Goal: Find specific page/section

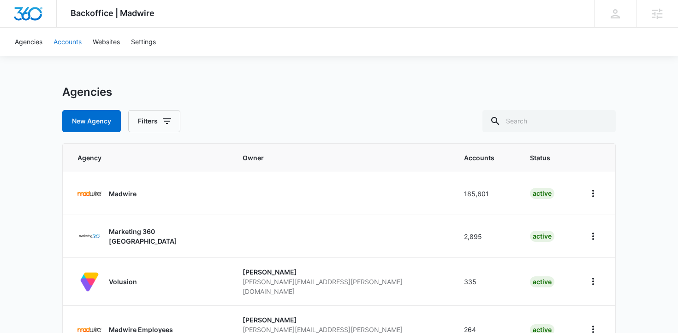
click at [78, 45] on link "Accounts" at bounding box center [67, 42] width 39 height 28
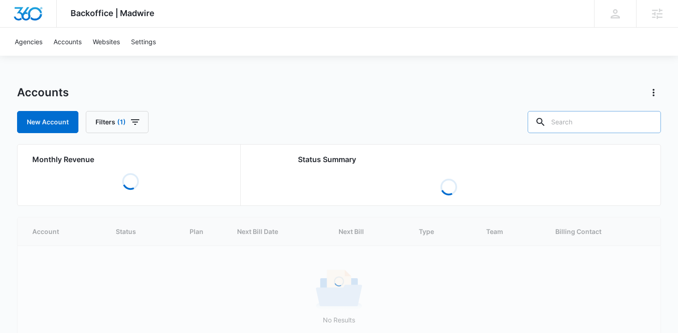
click at [590, 121] on input "text" at bounding box center [594, 122] width 133 height 22
paste input "M38049"
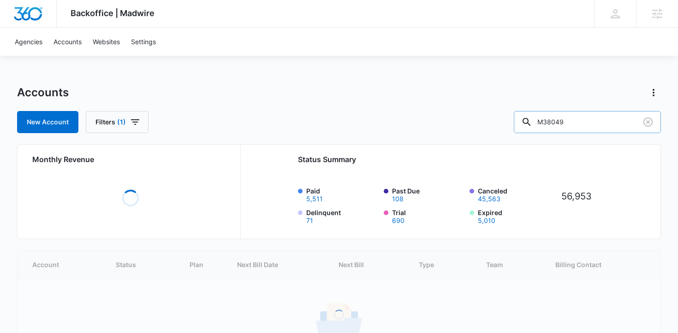
type input "M38049"
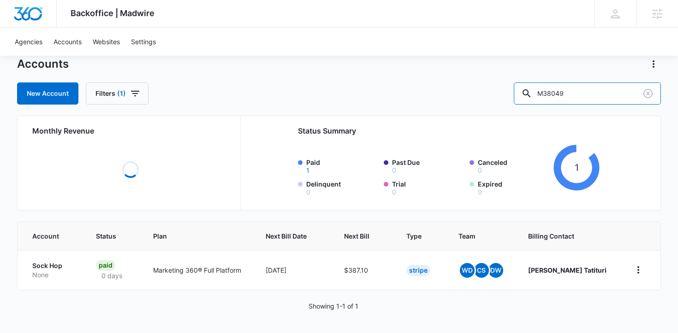
scroll to position [37, 0]
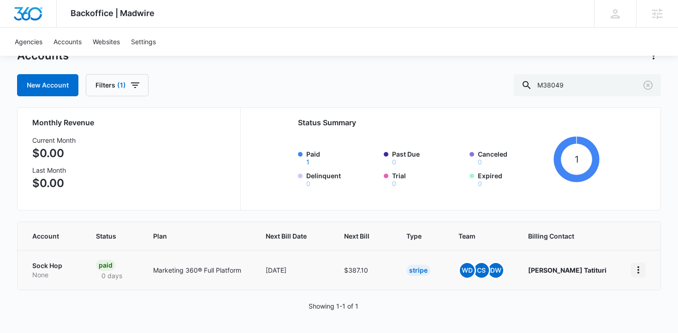
click at [632, 269] on button "home" at bounding box center [638, 270] width 15 height 15
click at [594, 315] on div "Accounts New Account Filters (1) M38049 Monthly Revenue Current Month $0.00 Las…" at bounding box center [339, 190] width 644 height 285
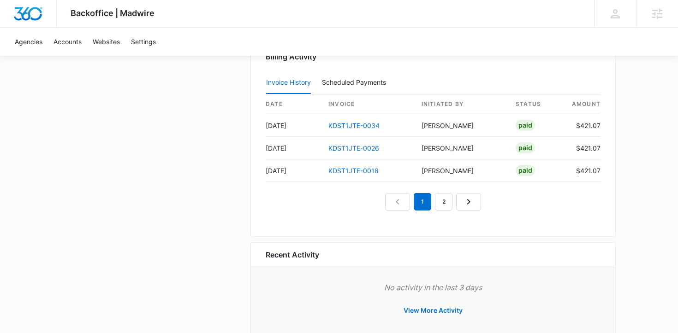
scroll to position [959, 0]
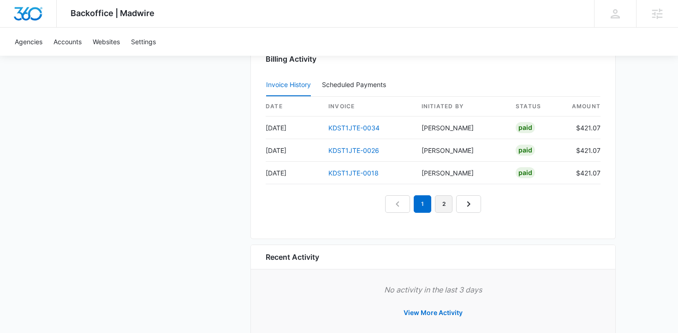
click at [441, 204] on link "2" at bounding box center [444, 205] width 18 height 18
click at [370, 149] on link "KDST1JTE-0009" at bounding box center [353, 151] width 51 height 8
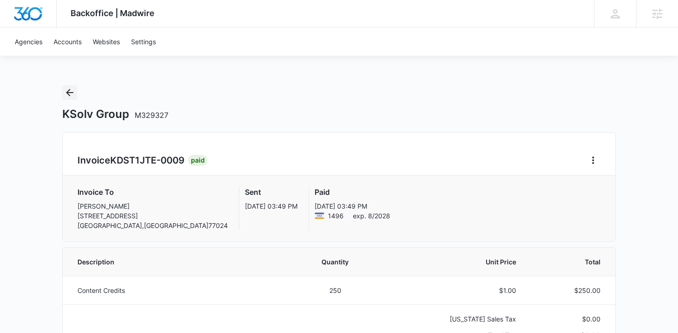
click at [71, 96] on icon "Back" at bounding box center [69, 92] width 11 height 11
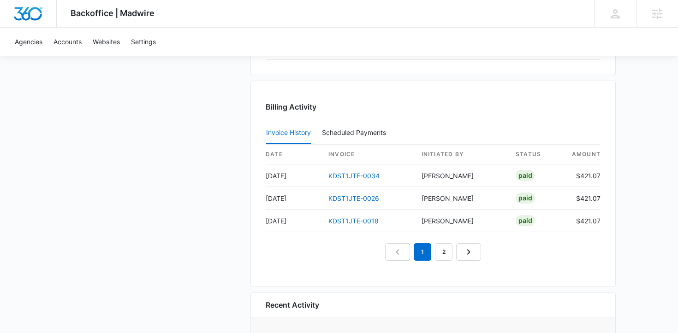
scroll to position [912, 0]
click at [443, 253] on link "2" at bounding box center [444, 252] width 18 height 18
click at [420, 254] on link "1" at bounding box center [423, 252] width 18 height 18
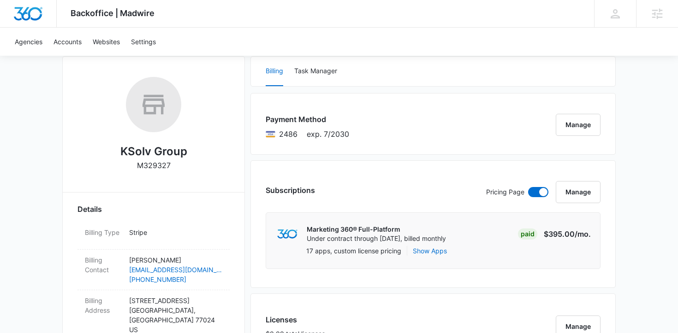
scroll to position [144, 0]
